Goal: Task Accomplishment & Management: Manage account settings

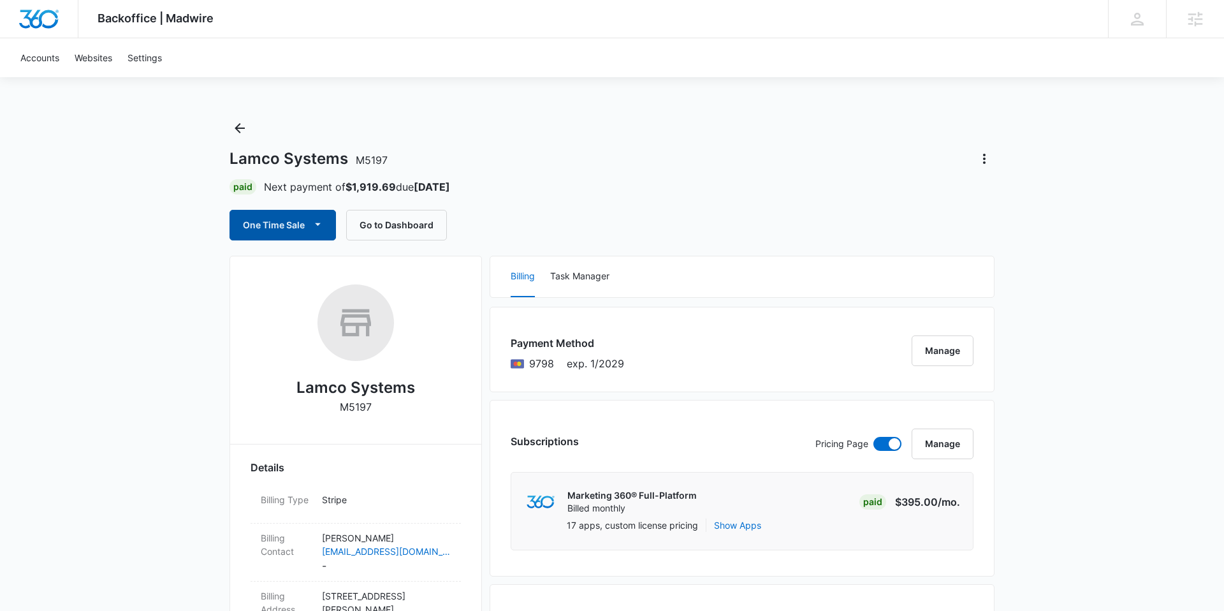
click at [329, 219] on button "One Time Sale" at bounding box center [283, 225] width 107 height 31
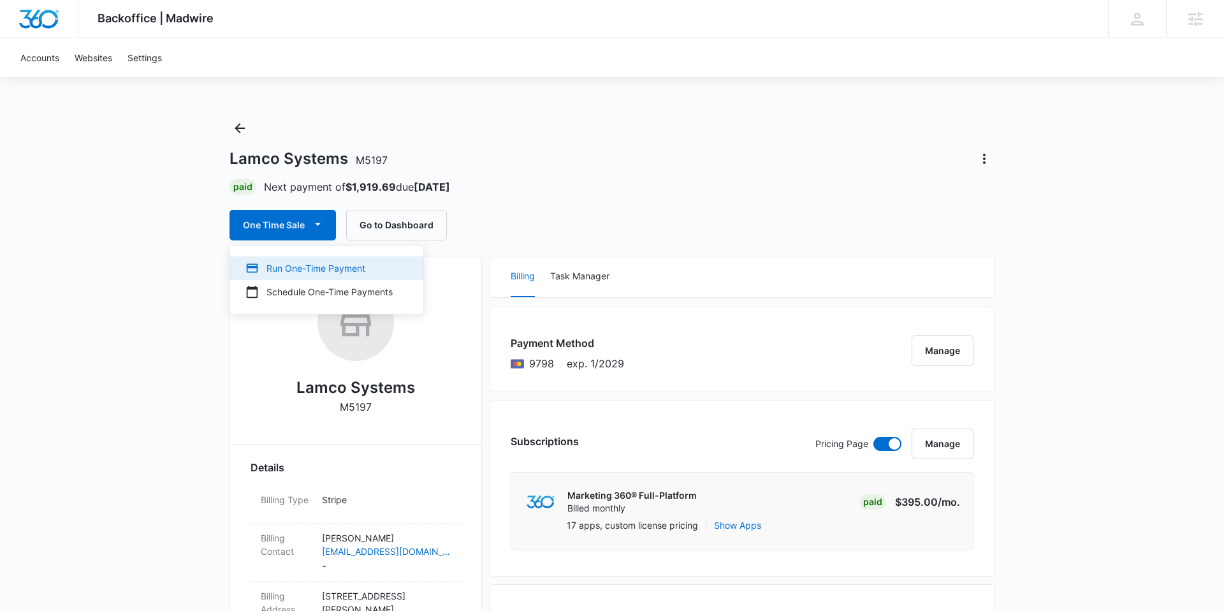
click at [324, 266] on div "Run One-Time Payment" at bounding box center [319, 267] width 147 height 13
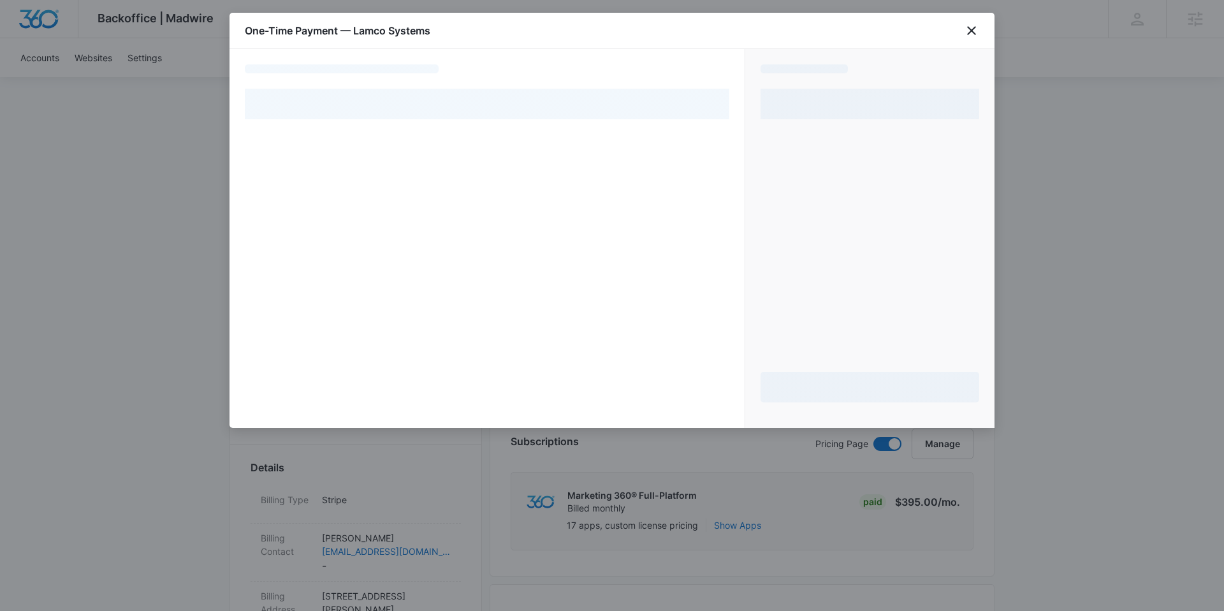
select select "pm_1Mqg19A4n8RTgNjUh50XwNmQ"
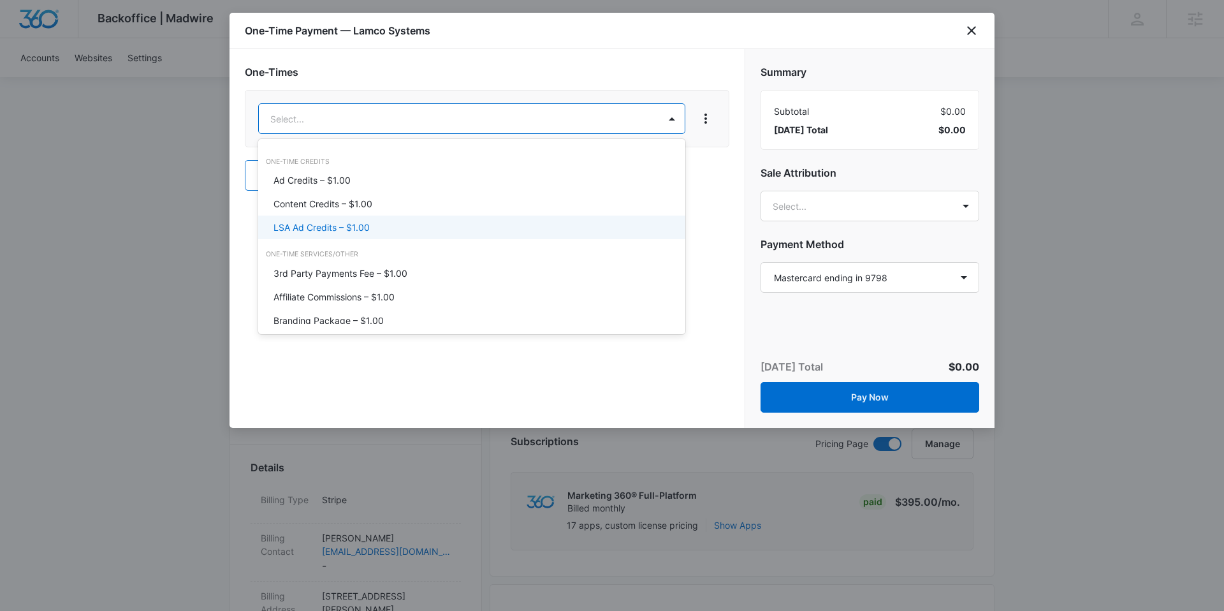
click at [298, 219] on div "LSA Ad Credits – $1.00" at bounding box center [471, 228] width 427 height 24
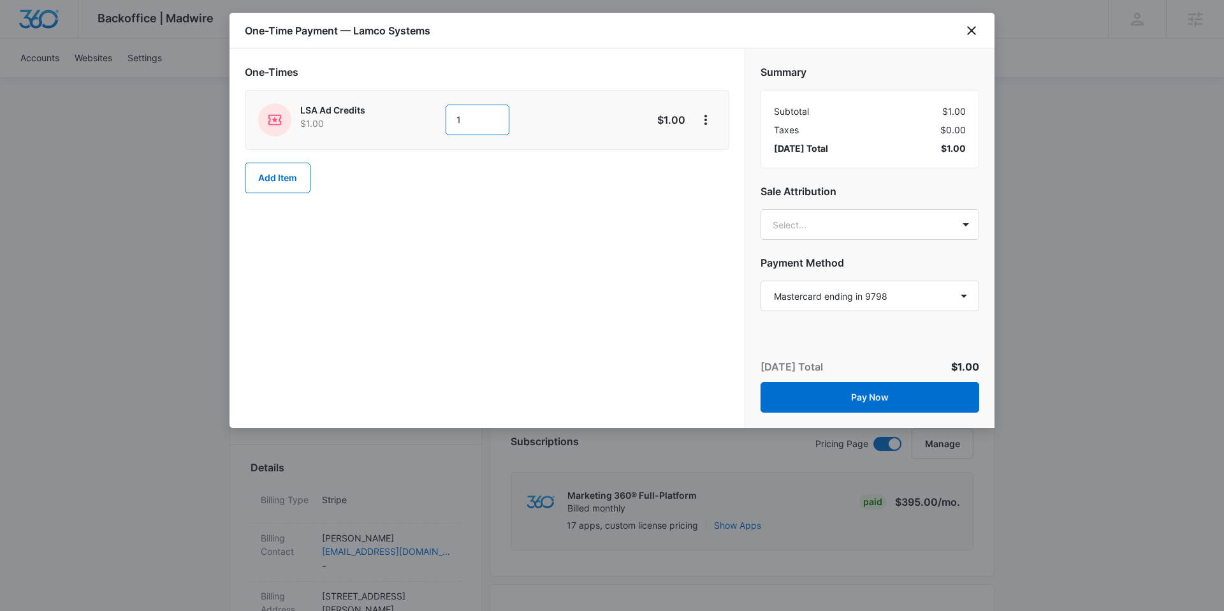
drag, startPoint x: 471, startPoint y: 122, endPoint x: 435, endPoint y: 121, distance: 36.4
click at [435, 121] on div "LSA Ad Credits $1.00 1" at bounding box center [441, 119] width 367 height 33
type input "500"
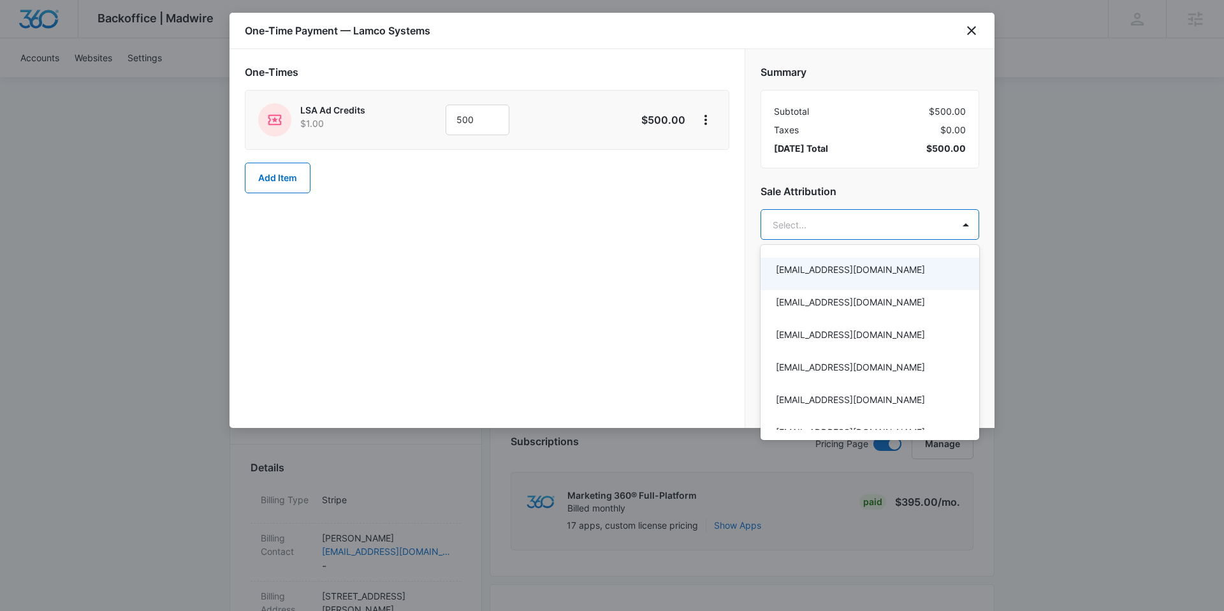
click at [888, 230] on div at bounding box center [612, 305] width 1224 height 611
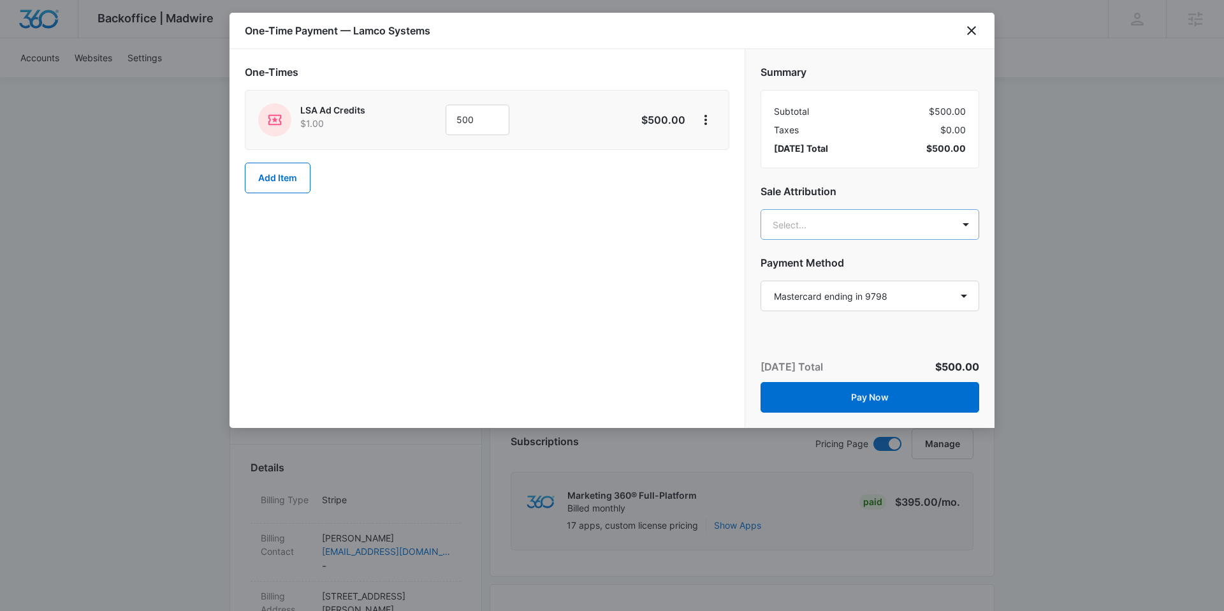
type input "krissy"
click at [856, 277] on p "[EMAIL_ADDRESS][DOMAIN_NAME]" at bounding box center [869, 282] width 186 height 13
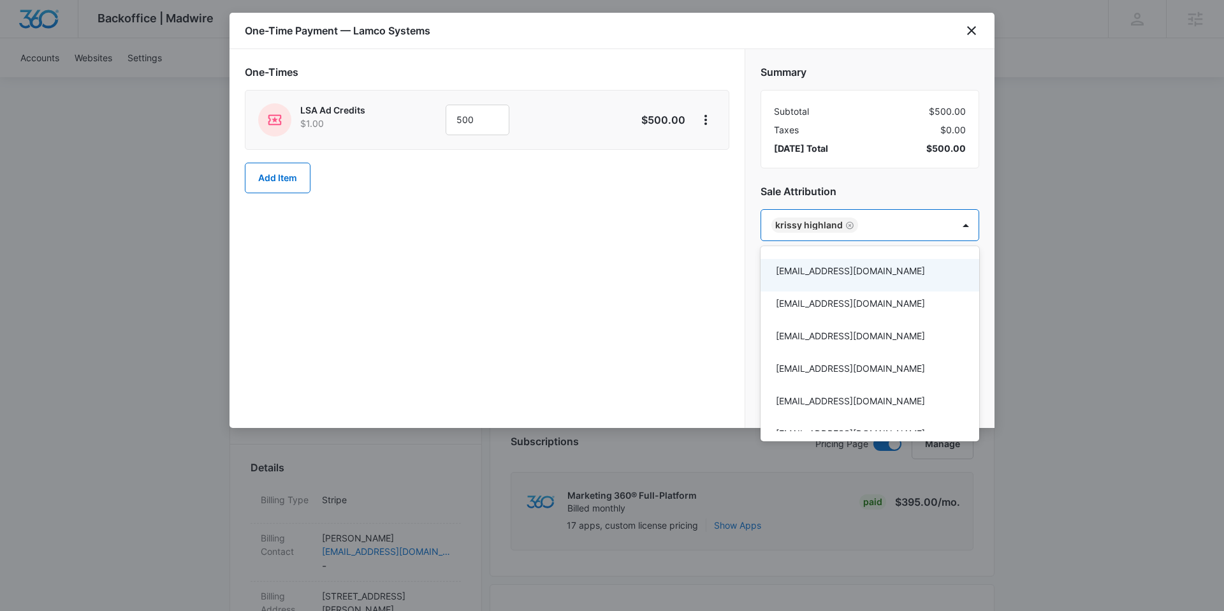
click at [679, 319] on div at bounding box center [612, 305] width 1224 height 611
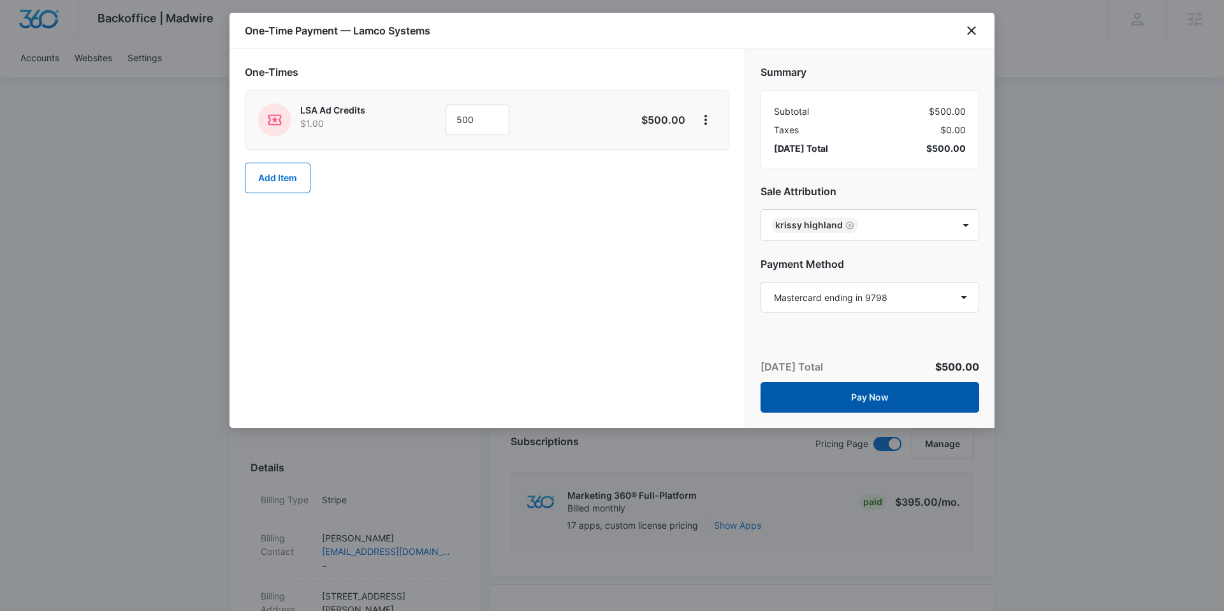
click at [844, 390] on button "Pay Now" at bounding box center [870, 397] width 219 height 31
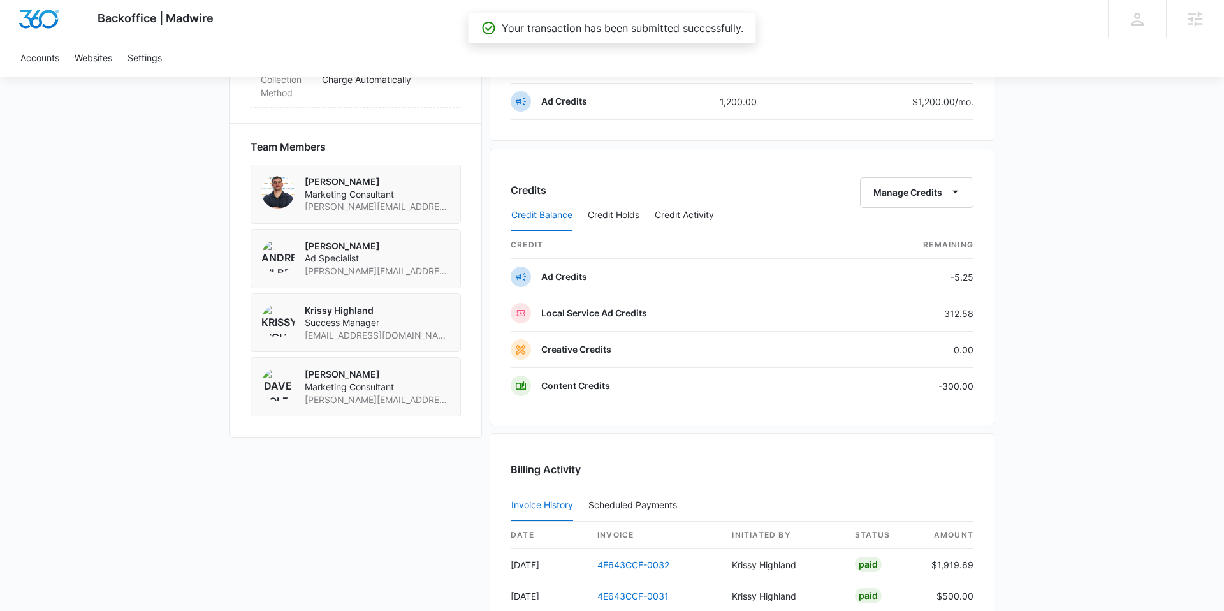
scroll to position [958, 0]
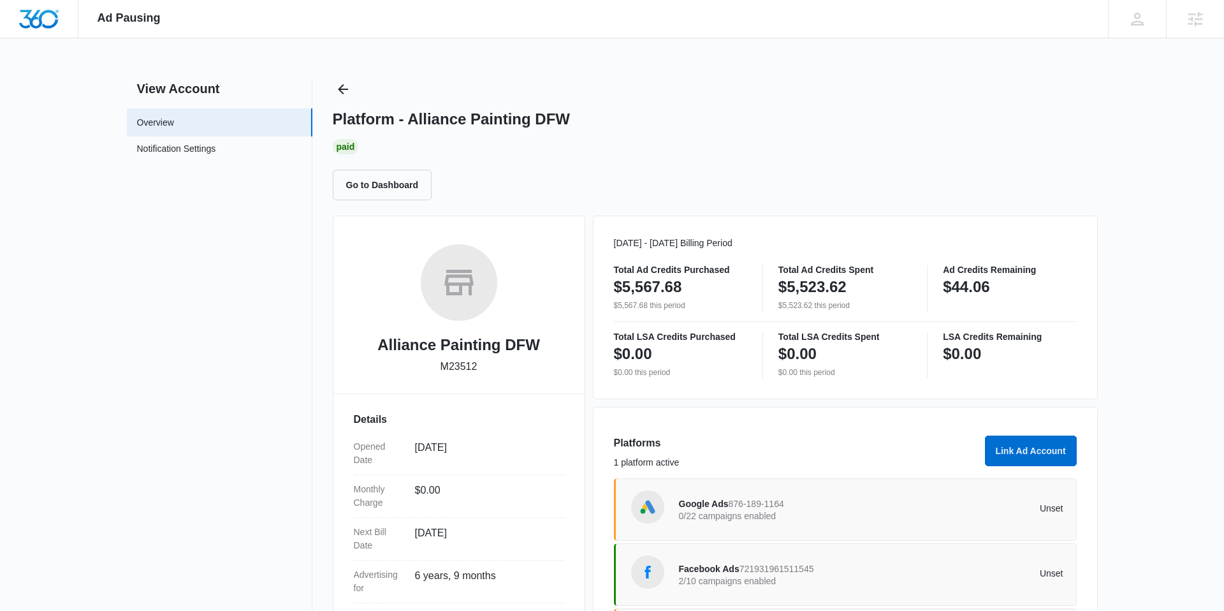
scroll to position [157, 0]
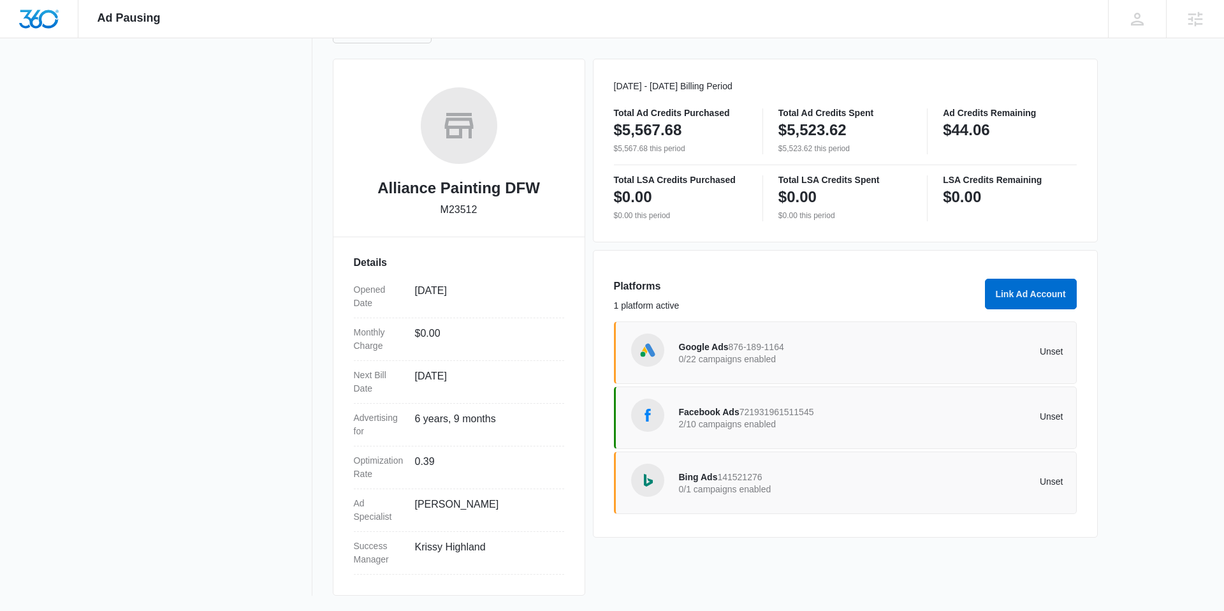
click at [714, 406] on div "Facebook Ads 721931961511545 2/10 campaigns enabled" at bounding box center [775, 417] width 193 height 27
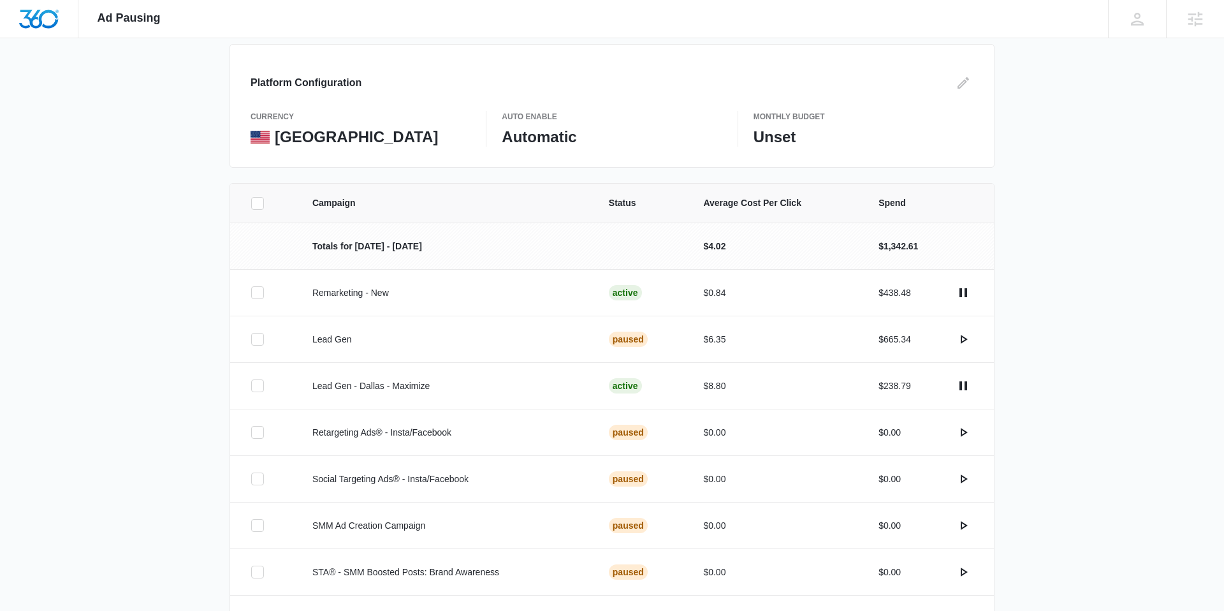
scroll to position [130, 0]
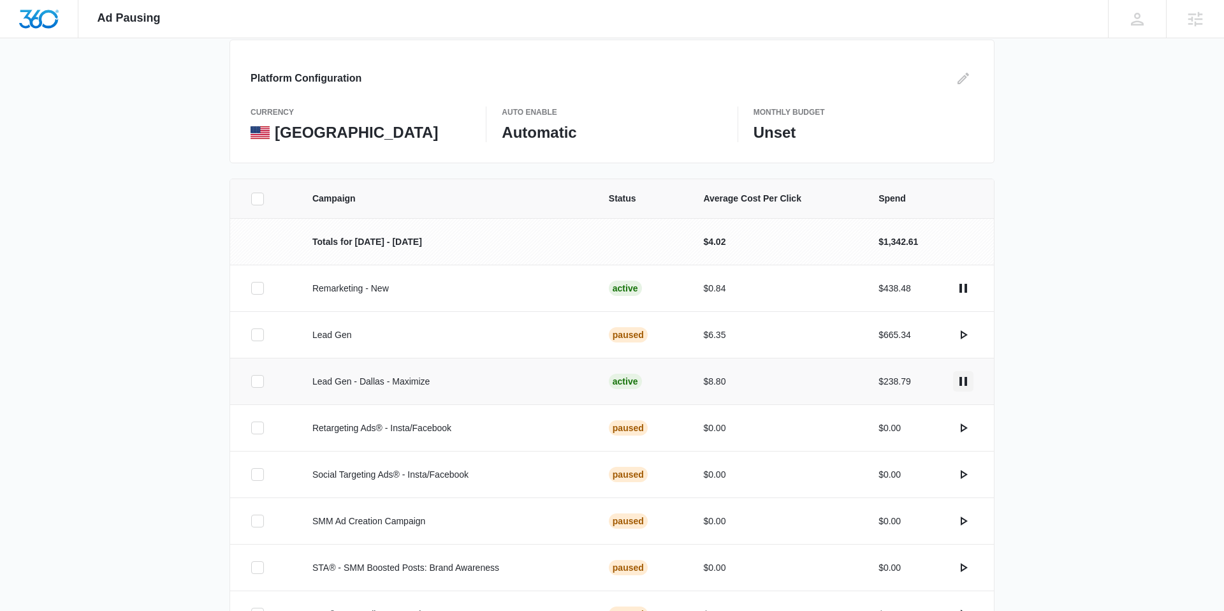
click at [966, 381] on icon "actions.pause" at bounding box center [964, 381] width 8 height 9
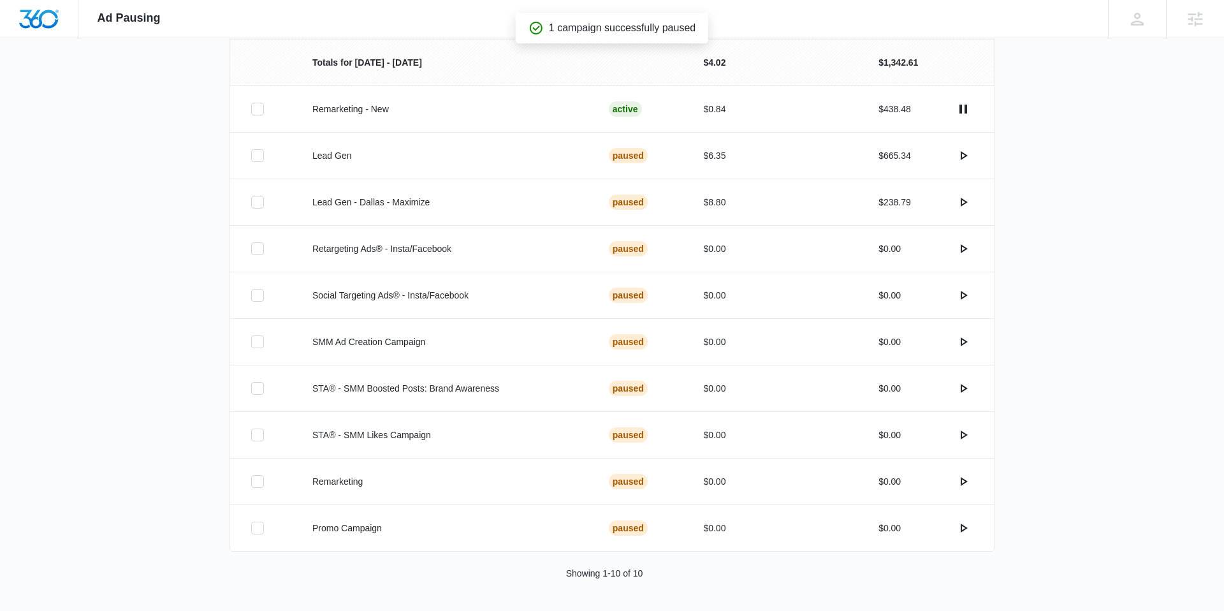
scroll to position [0, 0]
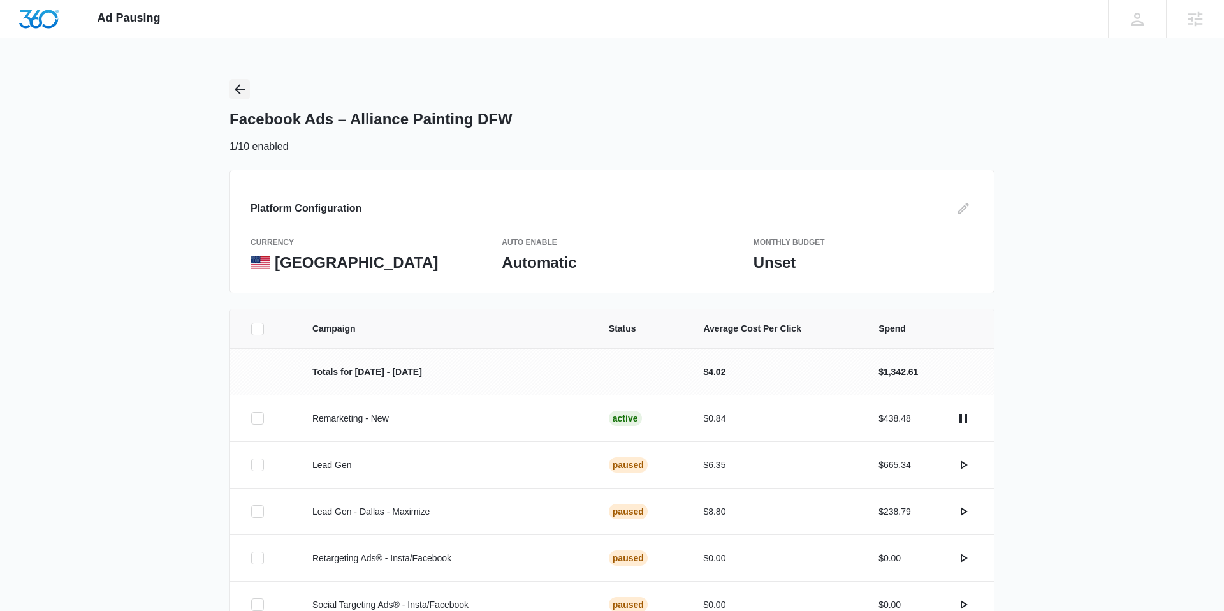
click at [242, 91] on icon "Back" at bounding box center [239, 89] width 15 height 15
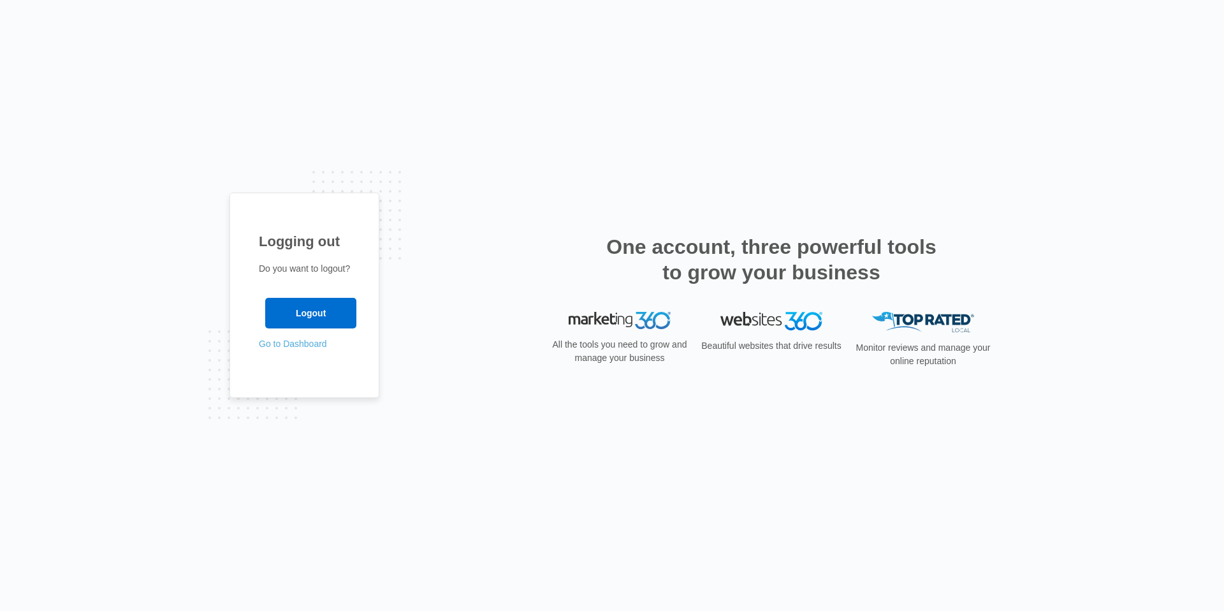
click at [288, 346] on link "Go to Dashboard" at bounding box center [293, 344] width 68 height 10
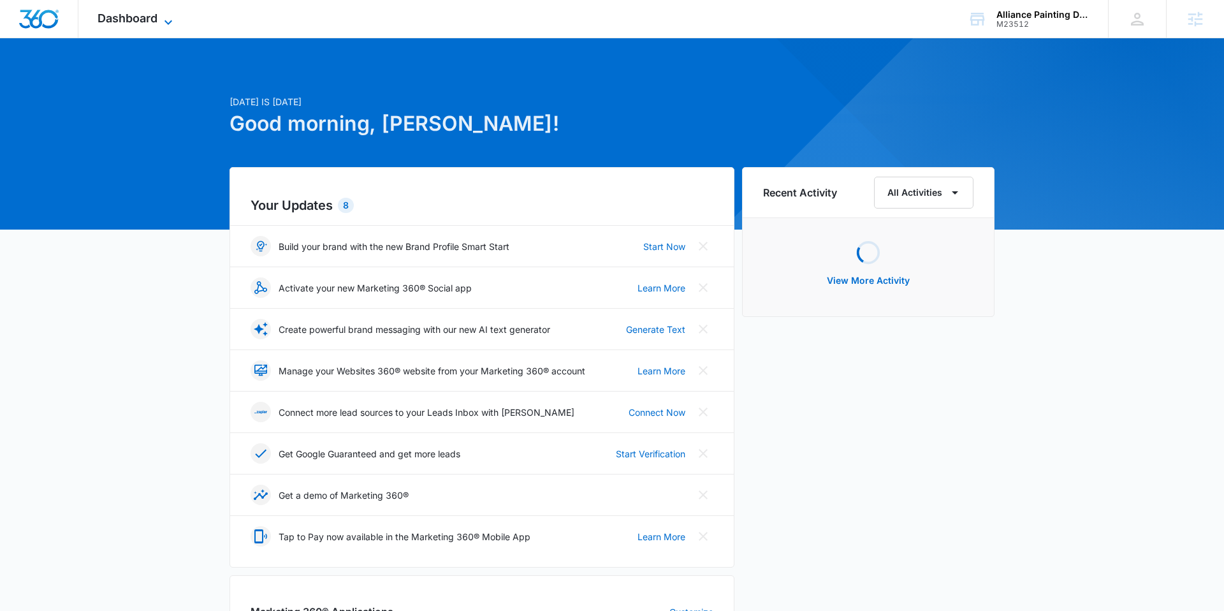
click at [152, 21] on span "Dashboard" at bounding box center [128, 17] width 60 height 13
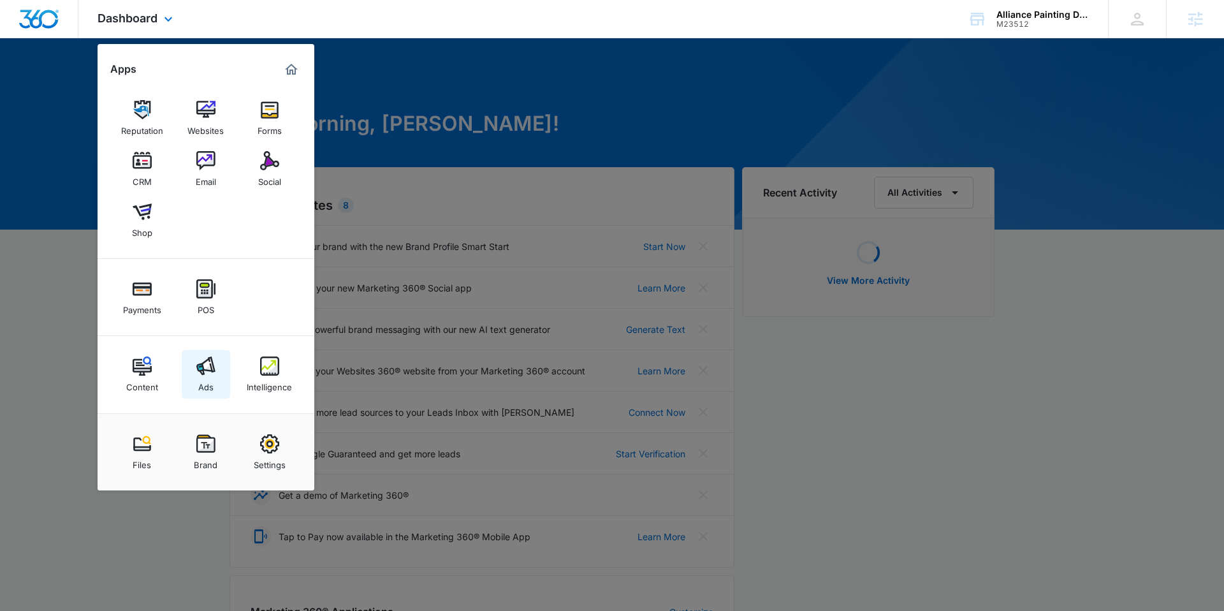
click at [206, 369] on img at bounding box center [205, 365] width 19 height 19
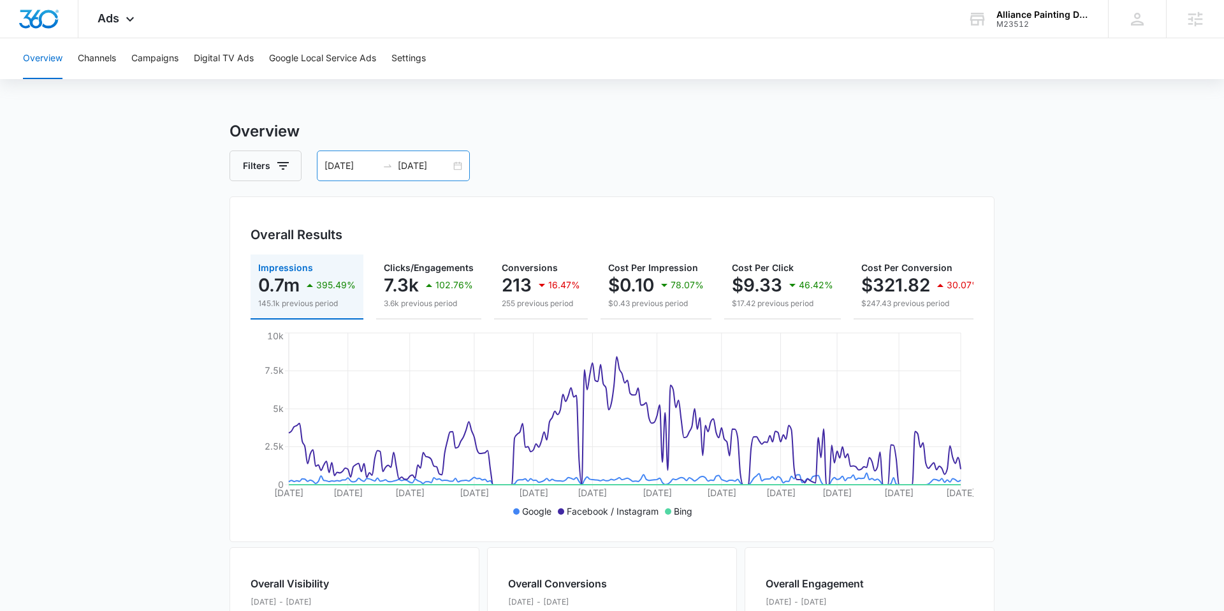
click at [339, 170] on input "01/01/2025" at bounding box center [351, 166] width 53 height 14
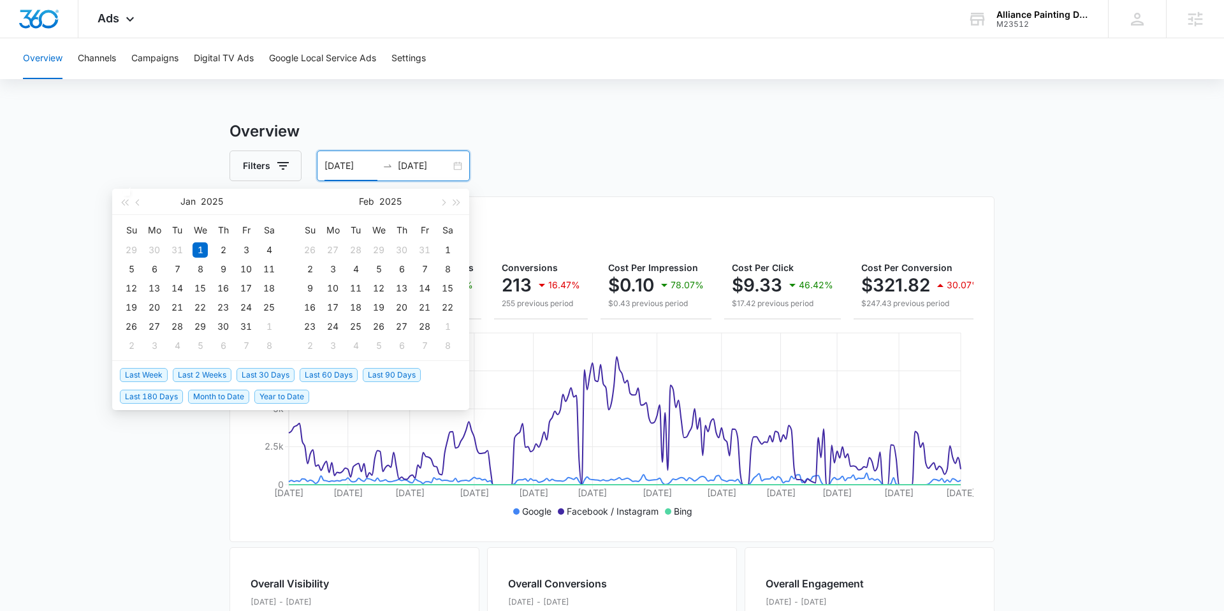
click at [276, 372] on span "Last 30 Days" at bounding box center [266, 375] width 58 height 14
type input "08/17/2025"
type input "09/16/2025"
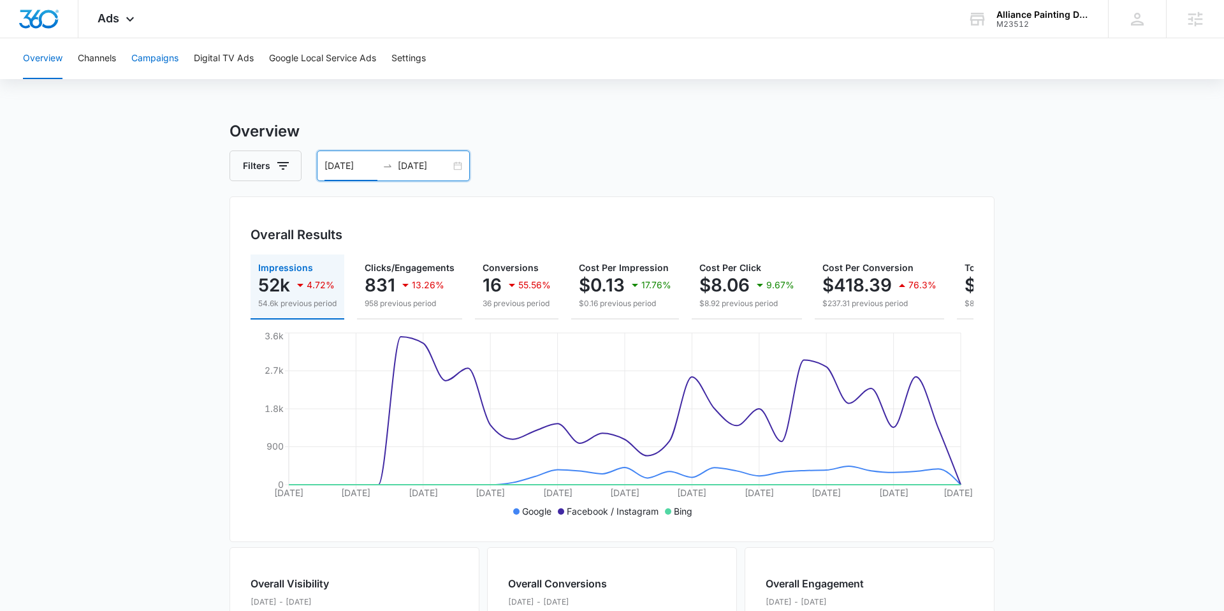
click at [158, 53] on button "Campaigns" at bounding box center [154, 58] width 47 height 41
